Goal: Navigation & Orientation: Go to known website

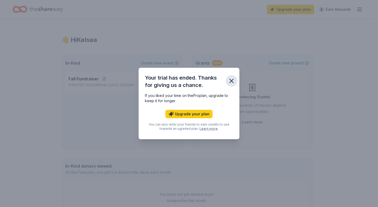
click at [233, 81] on icon "button" at bounding box center [231, 80] width 7 height 7
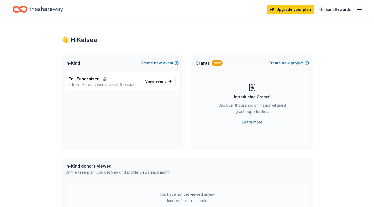
click at [360, 9] on line "button" at bounding box center [360, 9] width 4 height 0
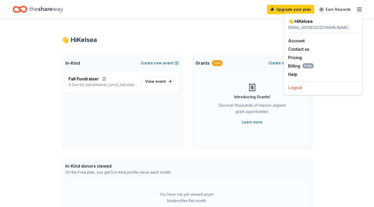
click at [293, 88] on button "Logout" at bounding box center [296, 87] width 14 height 6
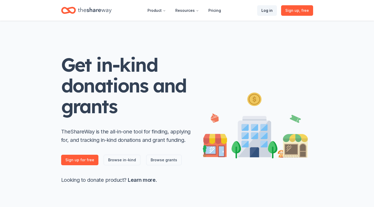
click at [271, 9] on link "Log in" at bounding box center [268, 10] width 20 height 11
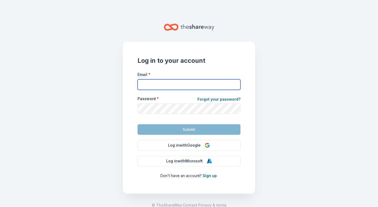
type input "[EMAIL_ADDRESS][PERSON_NAME][DOMAIN_NAME]"
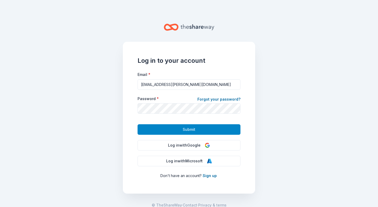
click at [172, 131] on button "Submit" at bounding box center [189, 129] width 103 height 11
